Goal: Task Accomplishment & Management: Complete application form

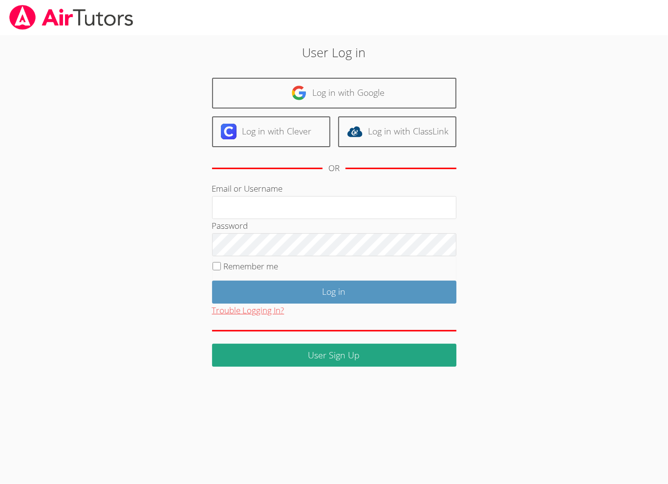
click at [264, 310] on button "Trouble Logging In?" at bounding box center [248, 310] width 72 height 14
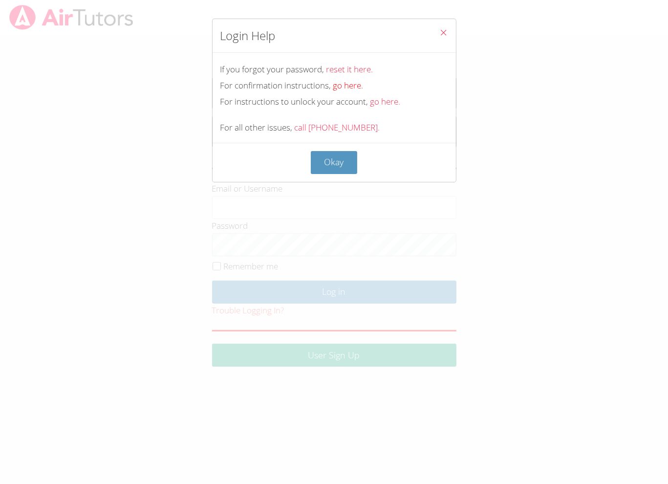
click at [349, 86] on link "go here." at bounding box center [348, 85] width 30 height 11
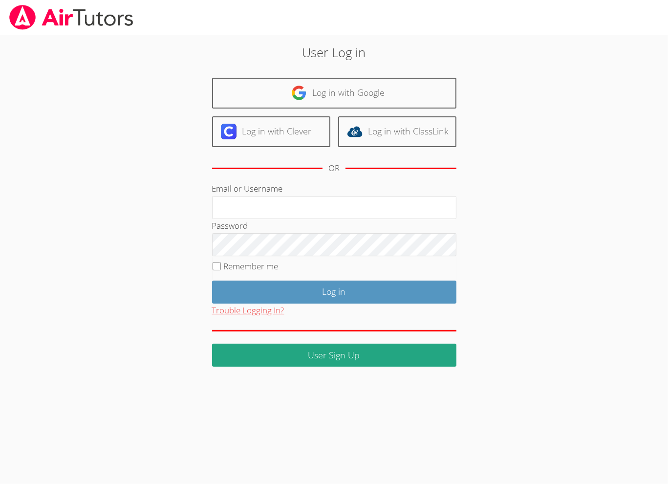
click at [281, 308] on button "Trouble Logging In?" at bounding box center [248, 310] width 72 height 14
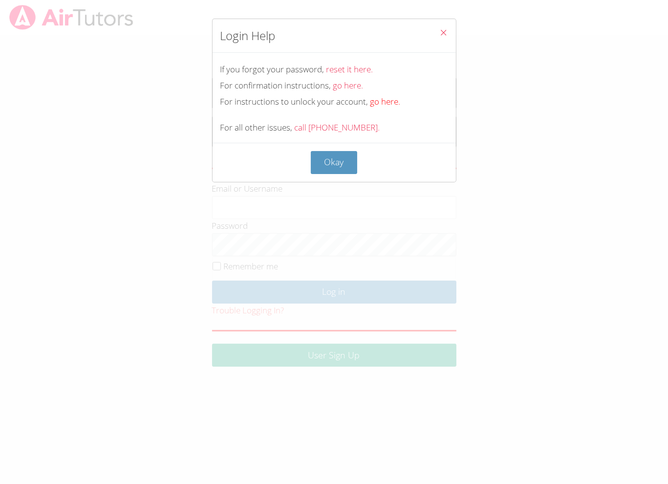
click at [379, 103] on link "go here." at bounding box center [385, 101] width 30 height 11
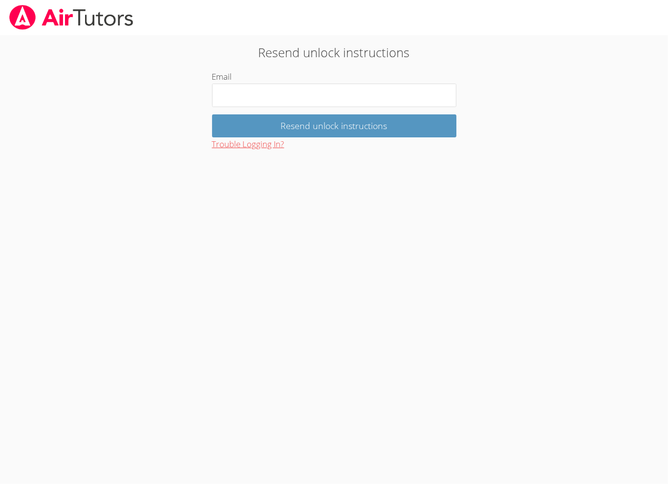
click at [275, 145] on button "Trouble Logging In?" at bounding box center [248, 144] width 72 height 14
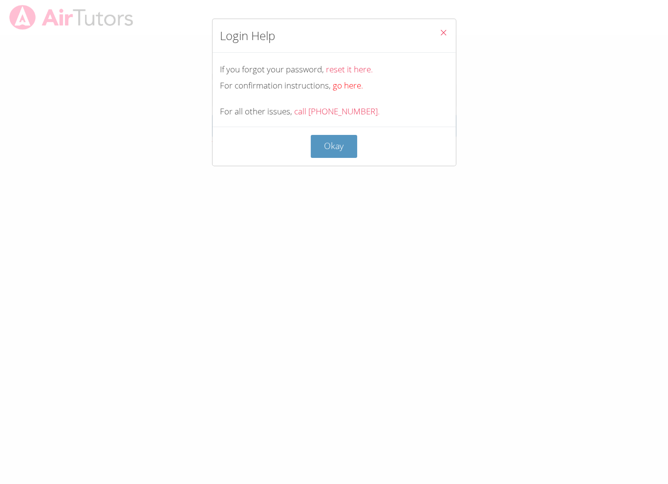
click at [341, 86] on link "go here." at bounding box center [348, 85] width 30 height 11
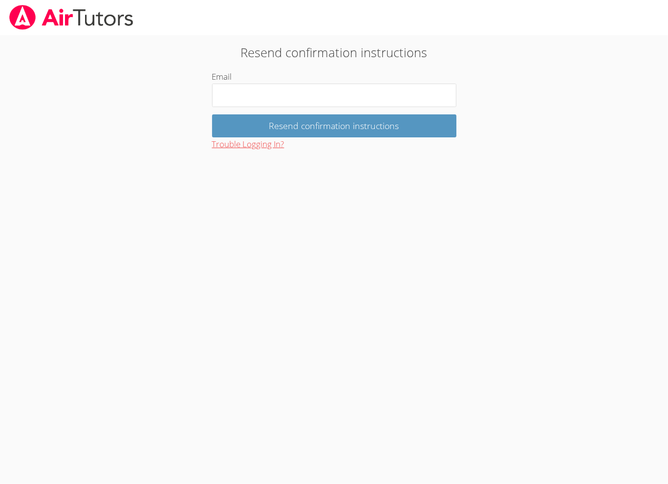
click at [270, 146] on button "Trouble Logging In?" at bounding box center [248, 144] width 72 height 14
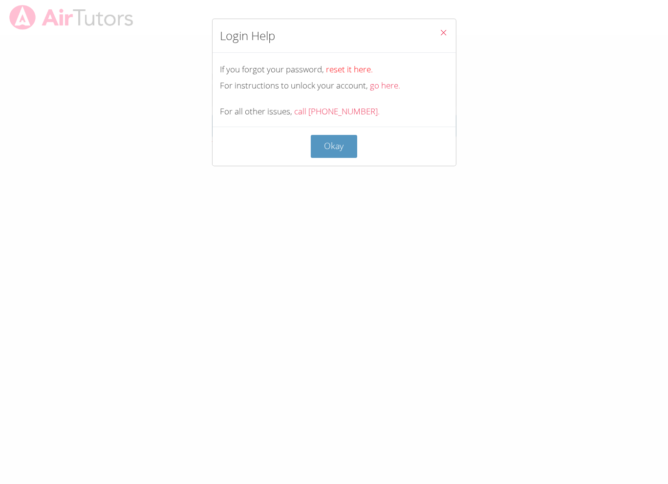
click at [361, 68] on link "reset it here." at bounding box center [349, 69] width 47 height 11
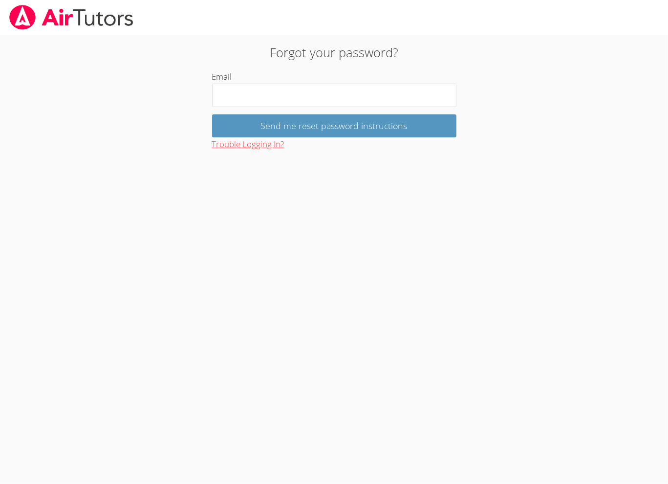
click at [278, 141] on button "Trouble Logging In?" at bounding box center [248, 144] width 72 height 14
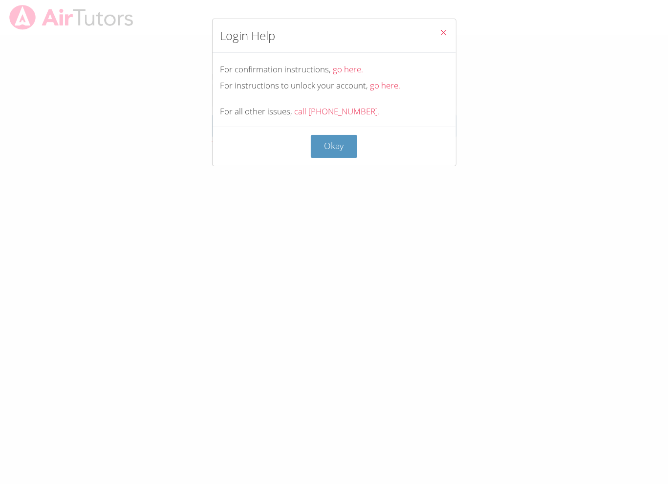
click at [440, 32] on icon "Close" at bounding box center [444, 32] width 8 height 8
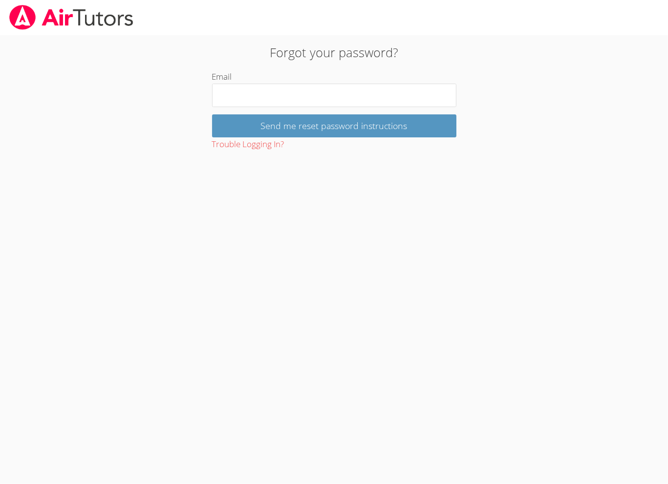
click at [76, 16] on img at bounding box center [71, 17] width 126 height 25
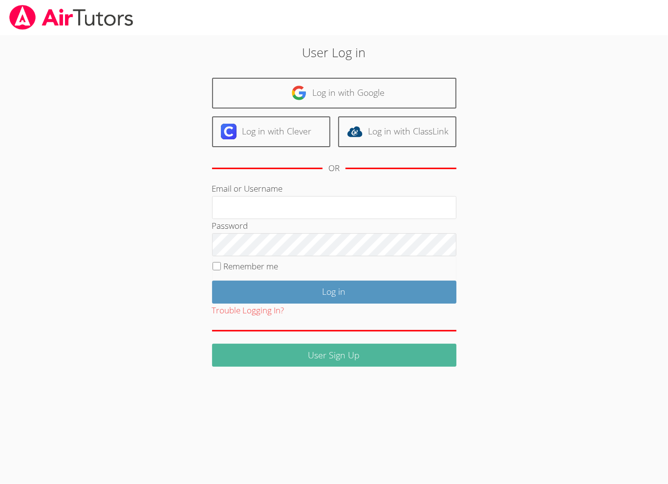
click at [346, 350] on link "User Sign Up" at bounding box center [334, 354] width 244 height 23
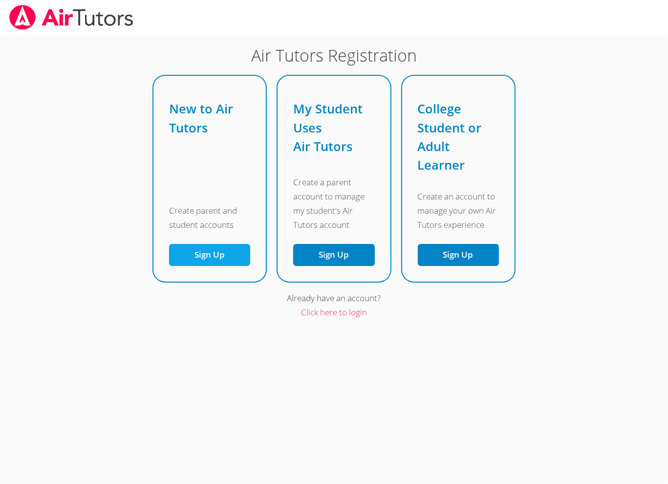
click at [211, 256] on button "Sign Up" at bounding box center [209, 255] width 81 height 22
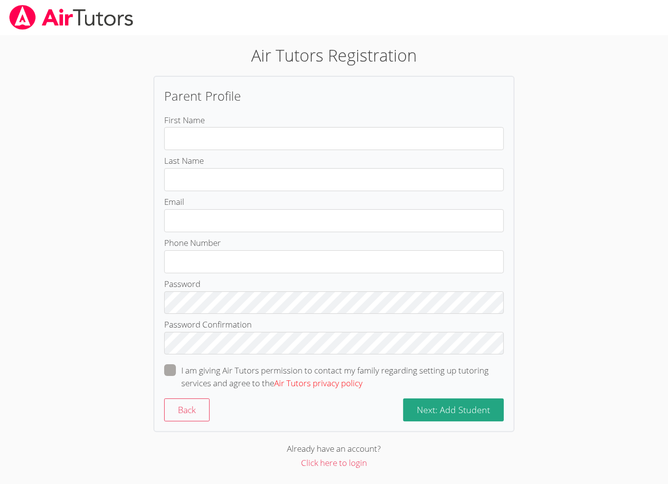
click at [337, 383] on link "Air Tutors privacy policy" at bounding box center [318, 382] width 88 height 11
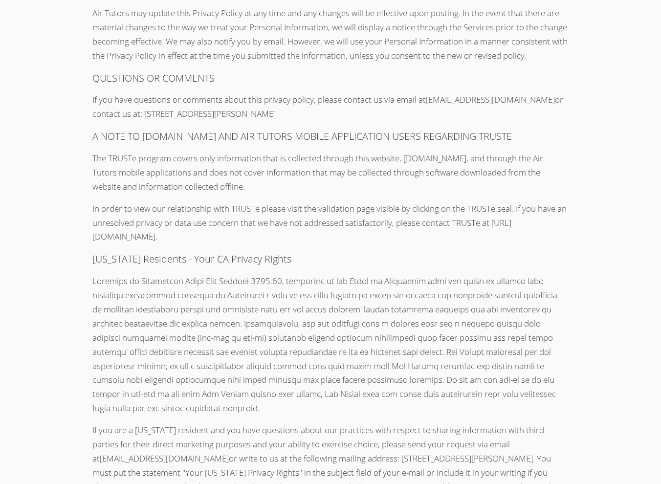
scroll to position [6975, 0]
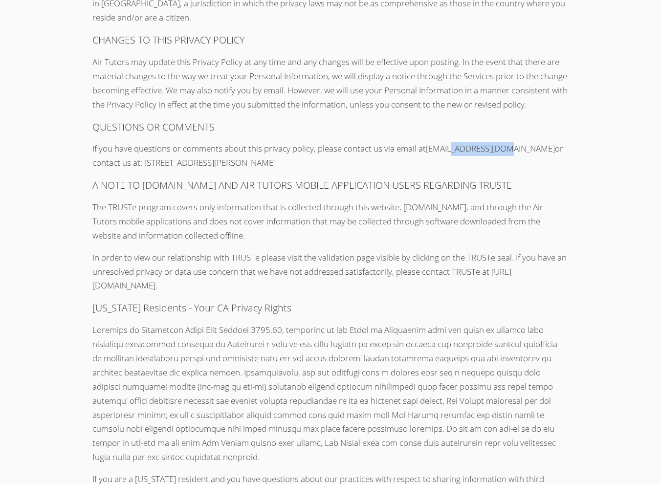
drag, startPoint x: 502, startPoint y: 151, endPoint x: 457, endPoint y: 150, distance: 45.5
click at [457, 150] on p "If you have questions or comments about this privacy policy, please contact us …" at bounding box center [329, 156] width 475 height 28
copy p "[DOMAIN_NAME]"
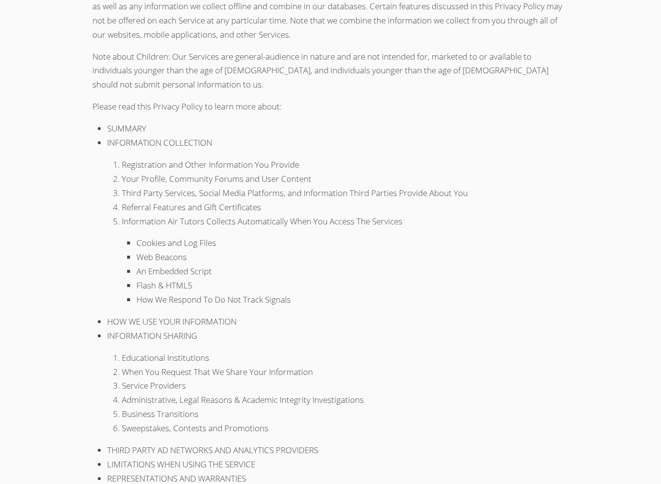
scroll to position [0, 0]
